Goal: Transaction & Acquisition: Purchase product/service

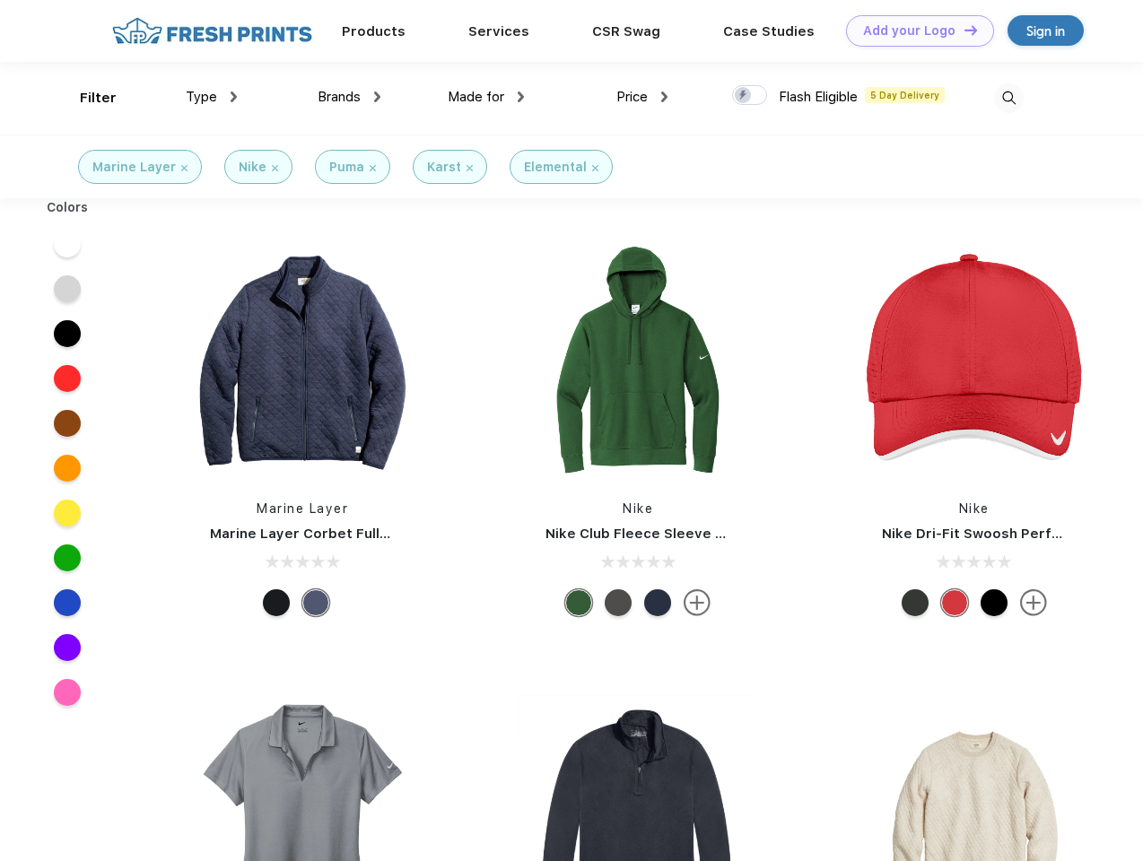
scroll to position [1, 0]
click at [913, 31] on link "Add your Logo Design Tool" at bounding box center [920, 30] width 148 height 31
click at [0, 0] on div "Design Tool" at bounding box center [0, 0] width 0 height 0
click at [963, 30] on link "Add your Logo Design Tool" at bounding box center [920, 30] width 148 height 31
click at [86, 98] on div "Filter" at bounding box center [98, 98] width 37 height 21
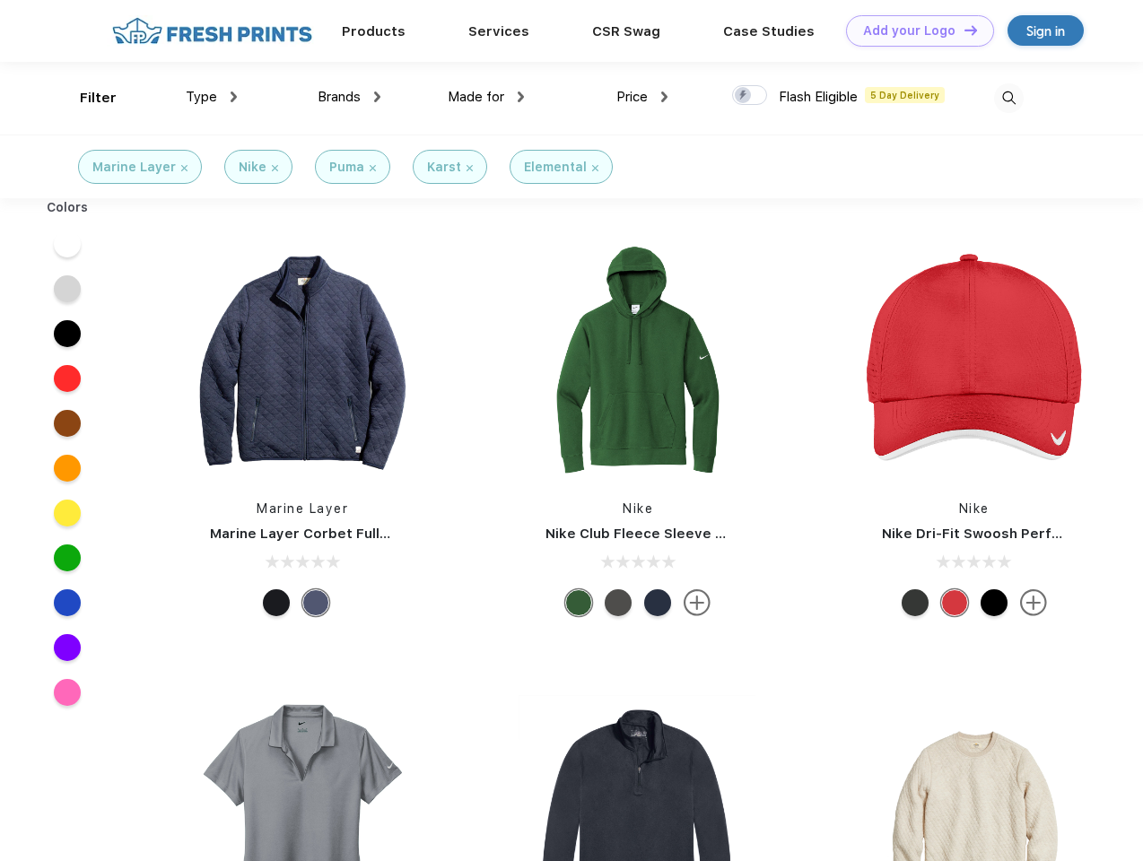
click at [212, 97] on span "Type" at bounding box center [201, 97] width 31 height 16
click at [349, 97] on span "Brands" at bounding box center [339, 97] width 43 height 16
click at [486, 97] on span "Made for" at bounding box center [476, 97] width 57 height 16
click at [642, 97] on span "Price" at bounding box center [631, 97] width 31 height 16
click at [750, 96] on div at bounding box center [749, 95] width 35 height 20
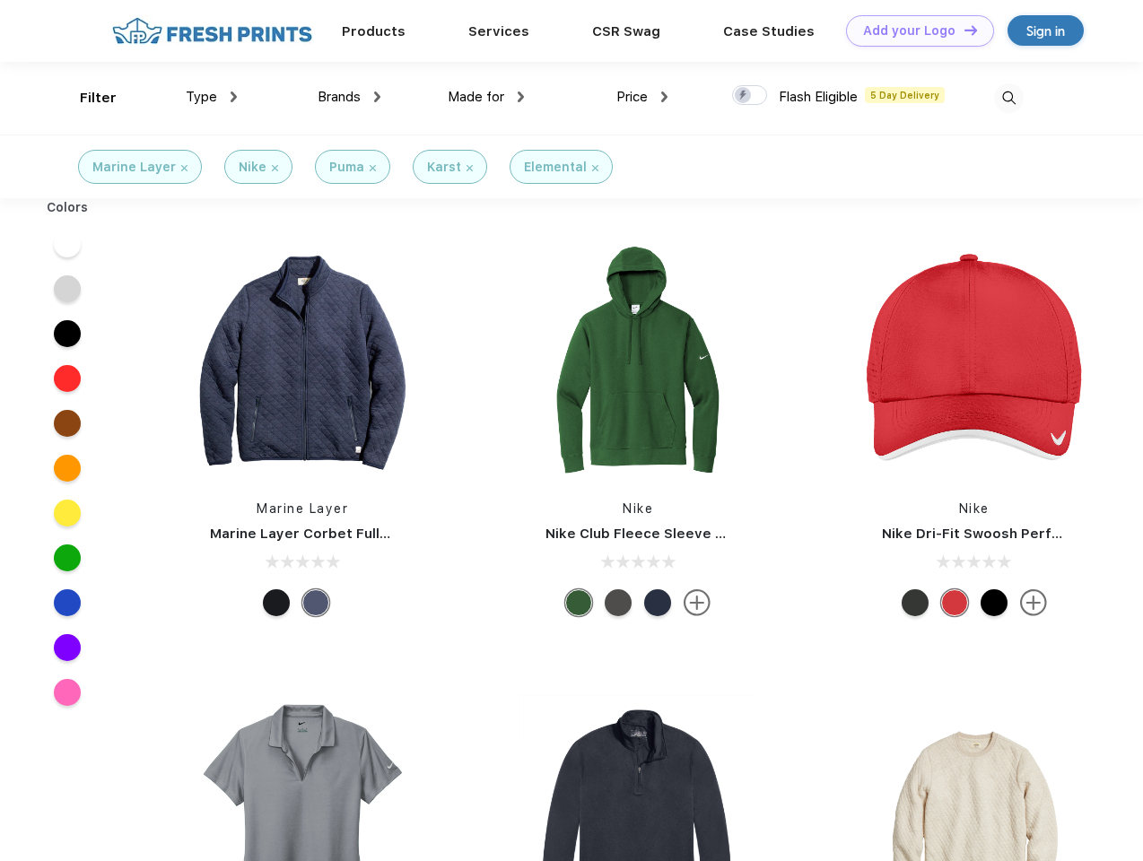
click at [744, 96] on input "checkbox" at bounding box center [738, 90] width 12 height 12
click at [1008, 98] on img at bounding box center [1009, 98] width 30 height 30
